Goal: Task Accomplishment & Management: Manage account settings

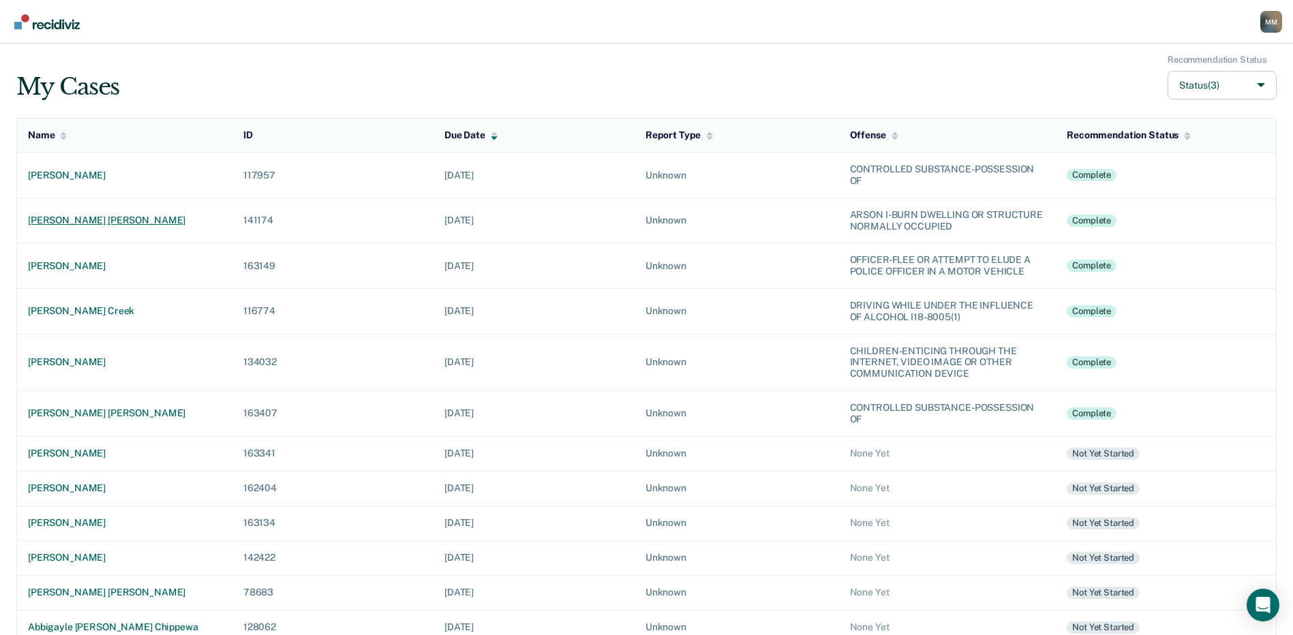
click at [87, 225] on div "[PERSON_NAME] [PERSON_NAME]" at bounding box center [125, 221] width 194 height 12
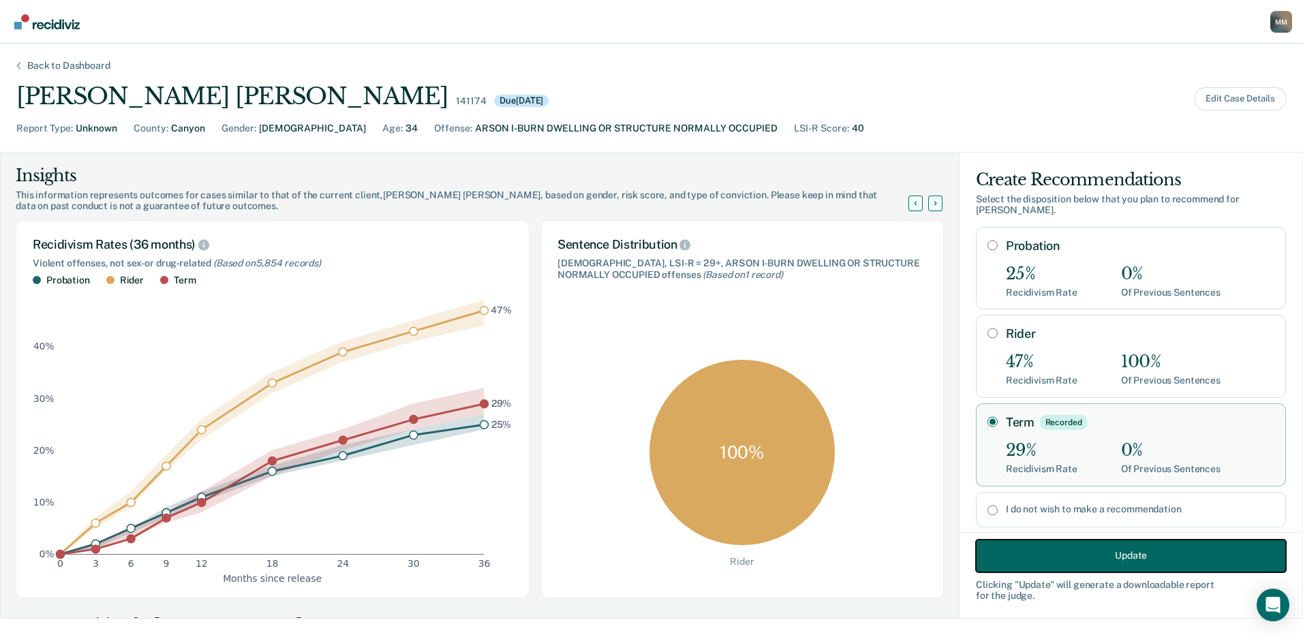
click at [1129, 559] on button "Update" at bounding box center [1131, 555] width 310 height 33
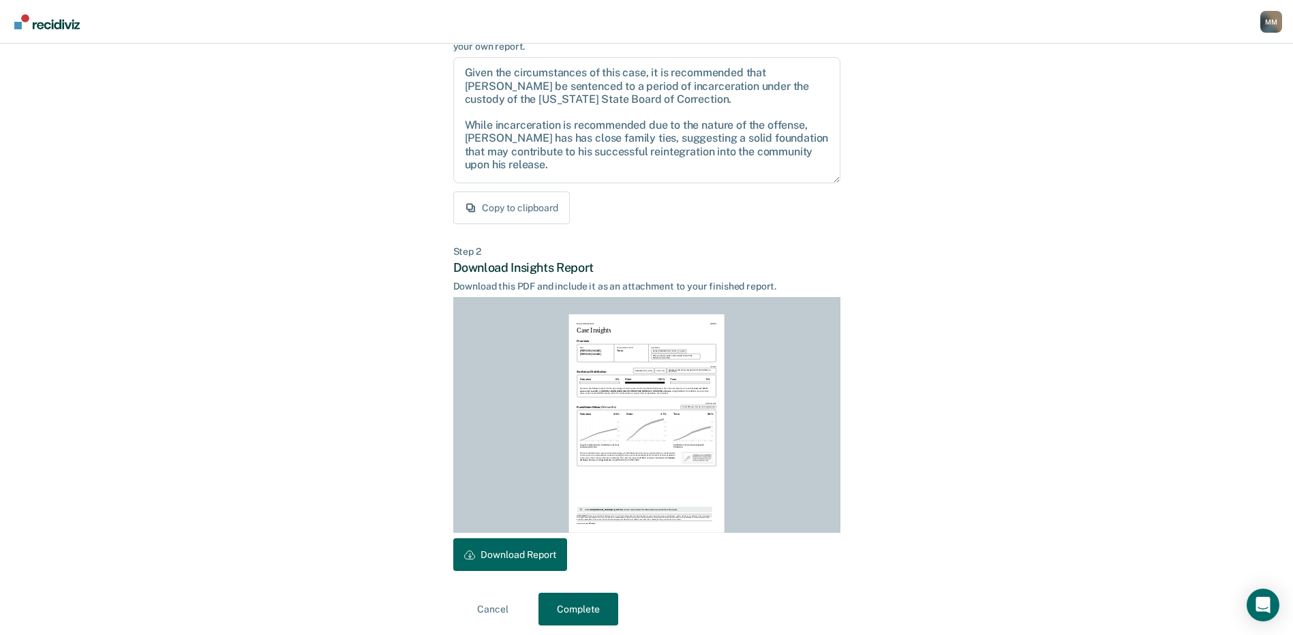
scroll to position [142, 0]
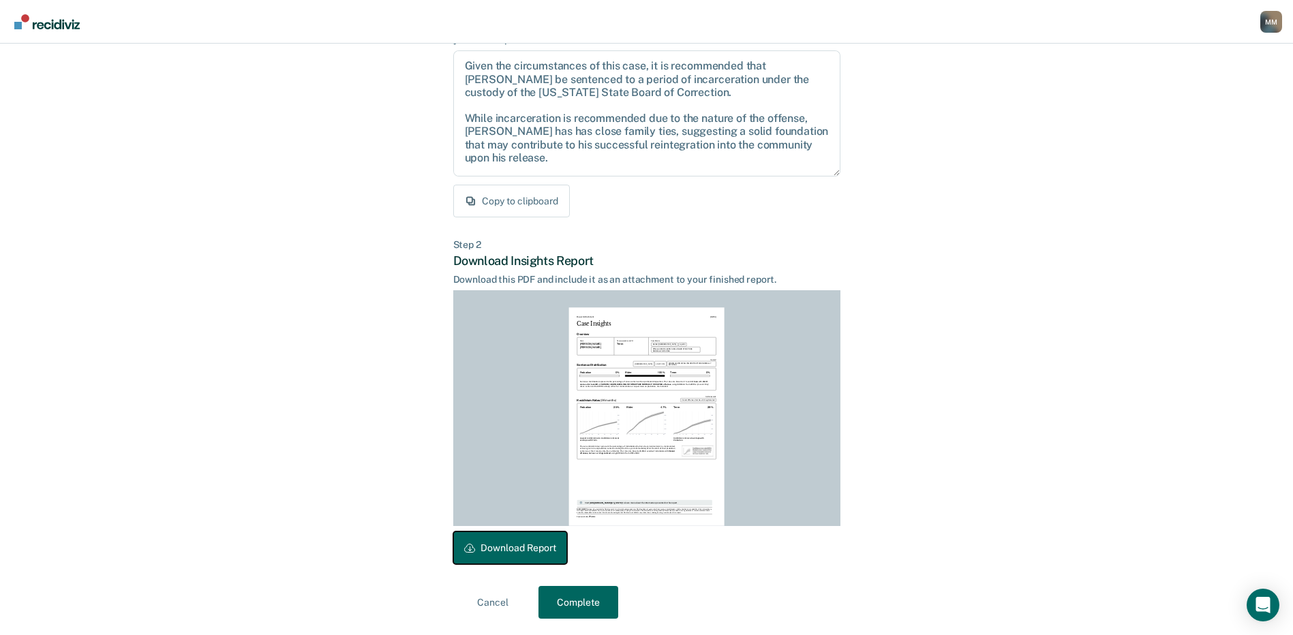
click at [534, 542] on button "Download Report" at bounding box center [510, 548] width 114 height 33
click at [584, 605] on button "Complete" at bounding box center [578, 602] width 80 height 33
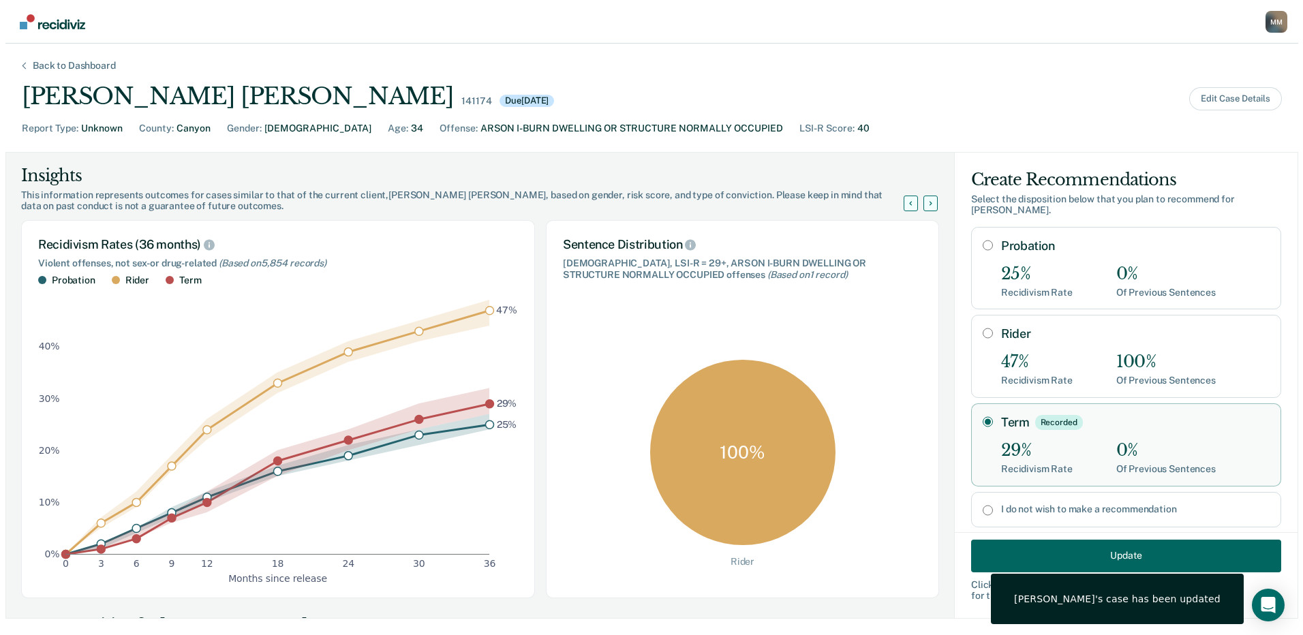
scroll to position [0, 0]
